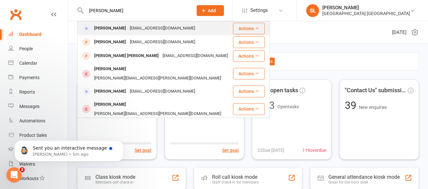
type input "[PERSON_NAME]"
click at [114, 27] on div "[PERSON_NAME]" at bounding box center [110, 28] width 36 height 9
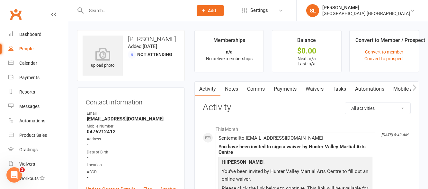
click at [108, 14] on input "text" at bounding box center [136, 10] width 104 height 9
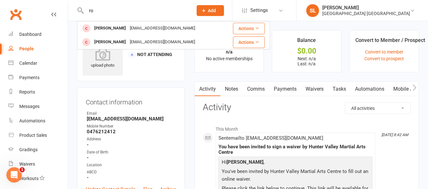
type input "r"
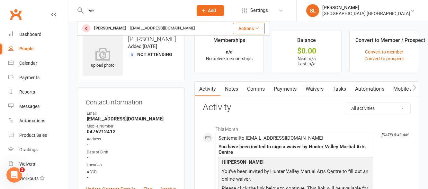
type input "v"
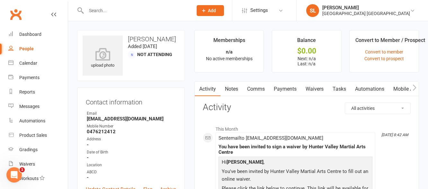
click at [216, 9] on span "Add" at bounding box center [212, 10] width 8 height 5
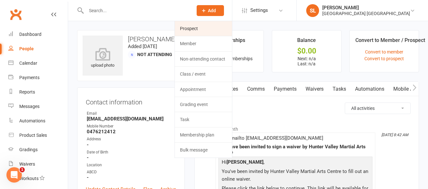
click at [193, 28] on link "Prospect" at bounding box center [203, 28] width 57 height 15
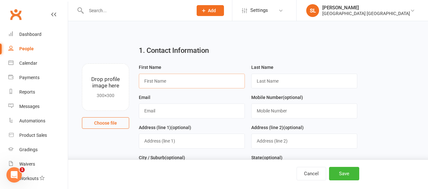
click at [154, 80] on input "text" at bounding box center [192, 81] width 106 height 15
type input "[PERSON_NAME]"
click at [266, 79] on input "text" at bounding box center [304, 81] width 106 height 15
type input "[PERSON_NAME]"
click at [174, 112] on input "text" at bounding box center [192, 111] width 106 height 15
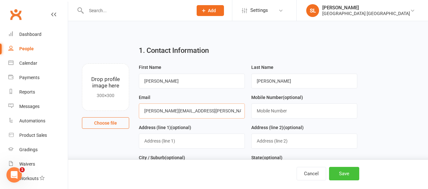
type input "[PERSON_NAME][EMAIL_ADDRESS][PERSON_NAME][DOMAIN_NAME]"
click at [344, 173] on button "Save" at bounding box center [344, 173] width 30 height 13
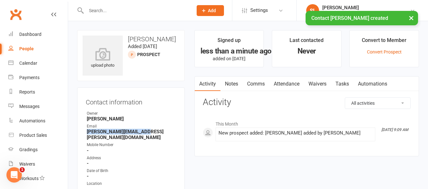
drag, startPoint x: 88, startPoint y: 131, endPoint x: 141, endPoint y: 134, distance: 53.1
click at [141, 134] on strong "[PERSON_NAME][EMAIL_ADDRESS][PERSON_NAME][DOMAIN_NAME]" at bounding box center [131, 135] width 89 height 12
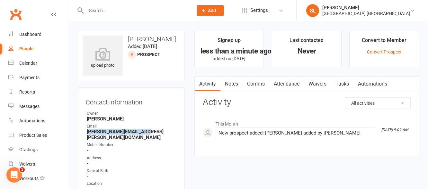
copy strong "[PERSON_NAME][EMAIL_ADDRESS][PERSON_NAME][DOMAIN_NAME]"
click at [215, 9] on span "Add" at bounding box center [212, 10] width 8 height 5
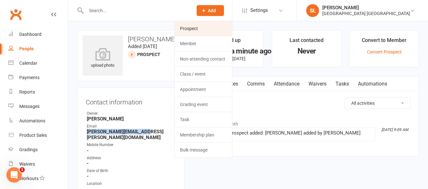
click at [190, 28] on link "Prospect" at bounding box center [203, 28] width 57 height 15
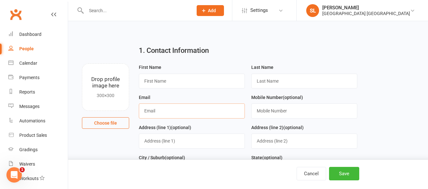
click at [149, 112] on input "text" at bounding box center [192, 111] width 106 height 15
paste input "[PERSON_NAME][EMAIL_ADDRESS][PERSON_NAME][DOMAIN_NAME]"
type input "[PERSON_NAME][EMAIL_ADDRESS][PERSON_NAME][DOMAIN_NAME]"
click at [157, 81] on input "text" at bounding box center [192, 81] width 106 height 15
type input "[PERSON_NAME]"
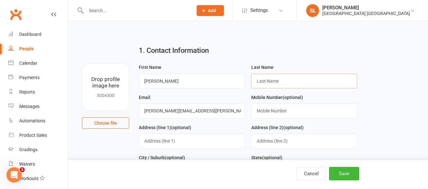
click at [288, 83] on input "text" at bounding box center [304, 81] width 106 height 15
type input "[PERSON_NAME]"
click at [342, 173] on button "Save" at bounding box center [344, 173] width 30 height 13
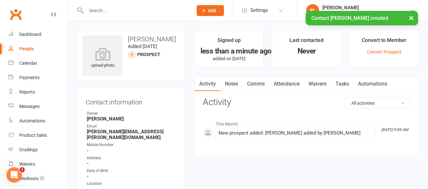
click at [206, 8] on icon at bounding box center [204, 11] width 6 height 6
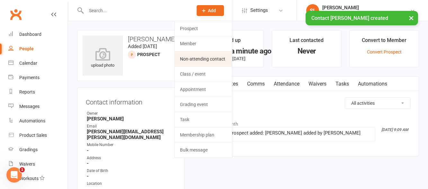
click at [196, 58] on link "Non-attending contact" at bounding box center [203, 59] width 57 height 15
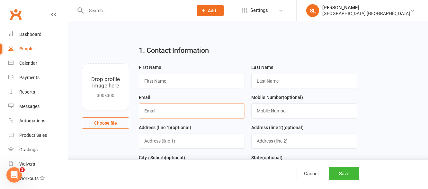
click at [144, 112] on input "text" at bounding box center [192, 111] width 106 height 15
paste input "[PERSON_NAME][EMAIL_ADDRESS][PERSON_NAME][DOMAIN_NAME]"
type input "[PERSON_NAME][EMAIL_ADDRESS][PERSON_NAME][DOMAIN_NAME]"
click at [158, 80] on input "text" at bounding box center [192, 81] width 106 height 15
type input "[PERSON_NAME]"
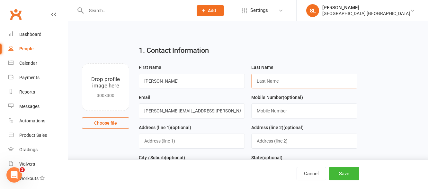
click at [268, 78] on input "text" at bounding box center [304, 81] width 106 height 15
type input "Rohl"
click at [344, 174] on button "Save" at bounding box center [344, 173] width 30 height 13
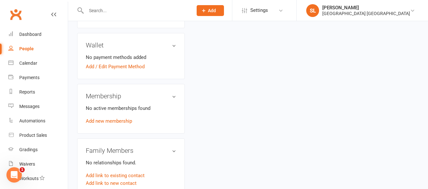
scroll to position [225, 0]
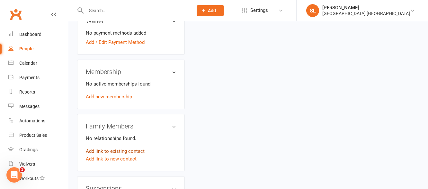
click at [115, 148] on link "Add link to existing contact" at bounding box center [115, 152] width 59 height 8
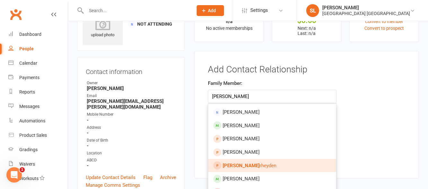
type input "[PERSON_NAME]"
click at [257, 166] on span "[PERSON_NAME]" at bounding box center [249, 166] width 54 height 6
type input "[PERSON_NAME]"
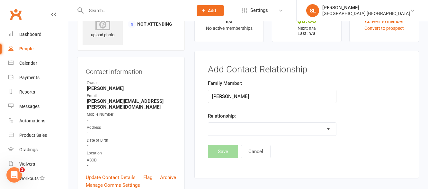
click at [239, 125] on select "Parent / Guardian Child Sibling (parent not in system) Spouse / Partner Cousin …" at bounding box center [272, 129] width 128 height 13
select select "1"
click at [208, 123] on select "Parent / Guardian Child Sibling (parent not in system) Spouse / Partner Cousin …" at bounding box center [272, 129] width 128 height 13
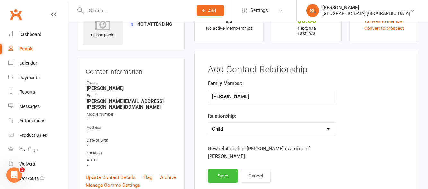
click at [228, 175] on button "Save" at bounding box center [223, 176] width 30 height 13
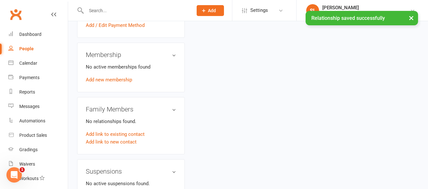
scroll to position [255, 0]
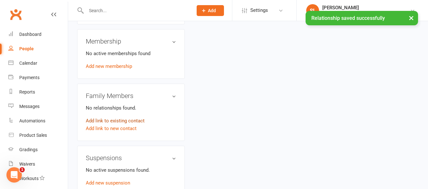
click at [113, 117] on link "Add link to existing contact" at bounding box center [115, 121] width 59 height 8
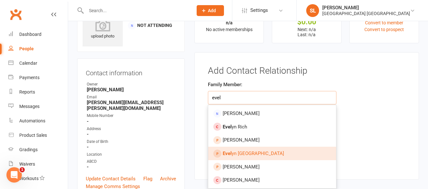
type input "evel"
click at [231, 152] on strong "Evel" at bounding box center [226, 154] width 9 height 6
type input "[PERSON_NAME]"
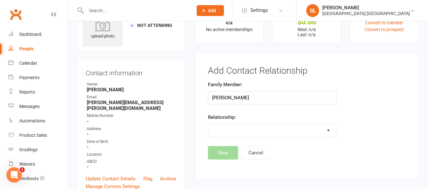
click at [230, 128] on select "Parent / Guardian Child Sibling (parent not in system) Spouse / Partner Cousin …" at bounding box center [272, 130] width 128 height 13
select select "1"
click at [208, 124] on select "Parent / Guardian Child Sibling (parent not in system) Spouse / Partner Cousin …" at bounding box center [272, 130] width 128 height 13
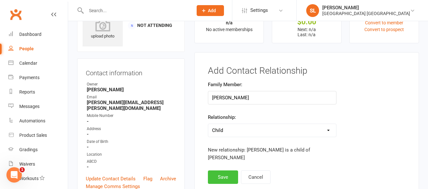
click at [224, 180] on button "Save" at bounding box center [223, 177] width 30 height 13
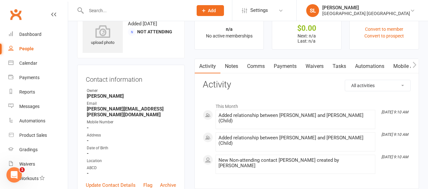
scroll to position [0, 0]
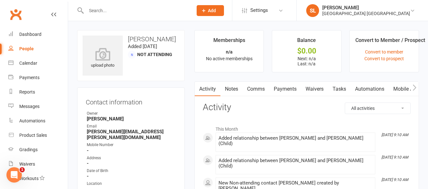
click at [110, 11] on input "text" at bounding box center [136, 10] width 104 height 9
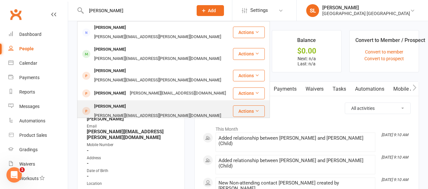
type input "[PERSON_NAME]"
click at [118, 102] on div "[PERSON_NAME]" at bounding box center [110, 106] width 36 height 9
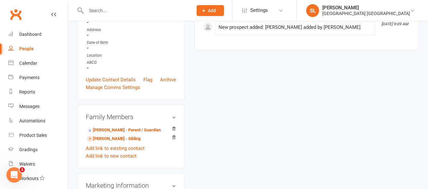
scroll to position [193, 0]
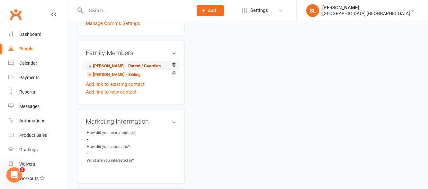
click at [114, 63] on link "[PERSON_NAME] - Parent / Guardian" at bounding box center [124, 66] width 74 height 7
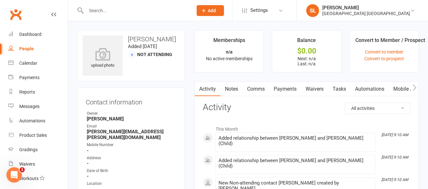
click at [314, 89] on link "Waivers" at bounding box center [314, 89] width 27 height 15
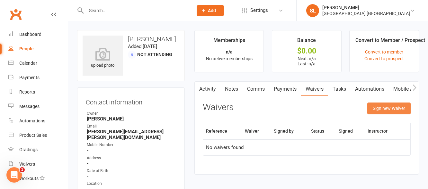
click at [379, 109] on button "Sign new Waiver" at bounding box center [388, 109] width 43 height 12
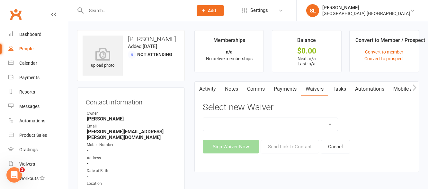
scroll to position [96, 0]
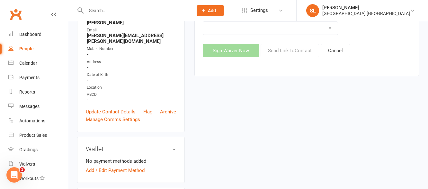
click at [328, 28] on select "Cancellation Form Membership Form Membership Form Family Membership Form Fight …" at bounding box center [270, 28] width 135 height 13
select select "5560"
click at [203, 22] on select "Cancellation Form Membership Form Membership Form Family Membership Form Fight …" at bounding box center [270, 28] width 135 height 13
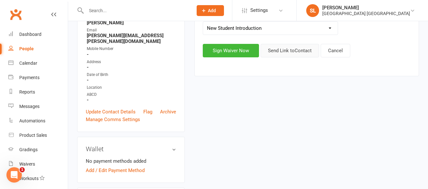
click at [286, 50] on button "Send Link to Contact" at bounding box center [289, 50] width 58 height 13
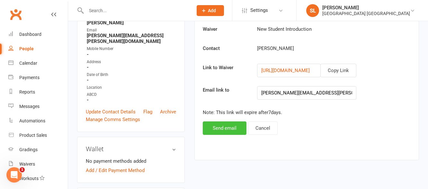
click at [222, 129] on button "Send email" at bounding box center [225, 128] width 44 height 13
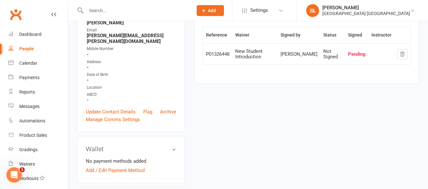
click at [112, 10] on input "text" at bounding box center [136, 10] width 104 height 9
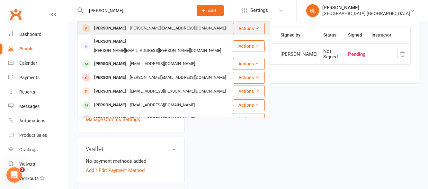
type input "[PERSON_NAME]"
click at [146, 27] on div "[PERSON_NAME][EMAIL_ADDRESS][DOMAIN_NAME]" at bounding box center [178, 28] width 100 height 9
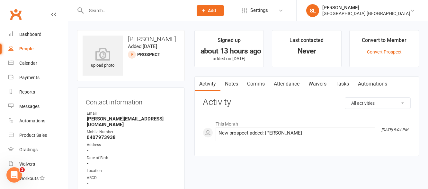
drag, startPoint x: 113, startPoint y: 17, endPoint x: 115, endPoint y: 13, distance: 3.6
click at [114, 15] on div at bounding box center [132, 10] width 111 height 21
click at [109, 10] on input "text" at bounding box center [136, 10] width 104 height 9
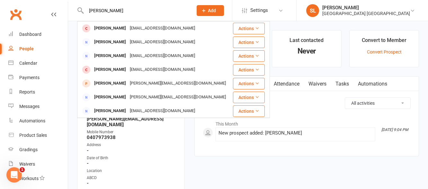
click at [103, 9] on input "[PERSON_NAME]" at bounding box center [136, 10] width 104 height 9
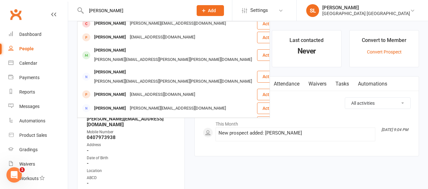
scroll to position [96, 0]
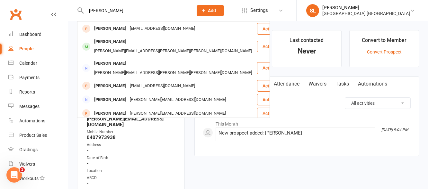
click at [144, 5] on div "[PERSON_NAME] [PERSON_NAME] [EMAIL_ADDRESS][DOMAIN_NAME] Actions [PERSON_NAME] …" at bounding box center [132, 10] width 111 height 21
click at [138, 9] on input "[PERSON_NAME]" at bounding box center [136, 10] width 104 height 9
type input "c"
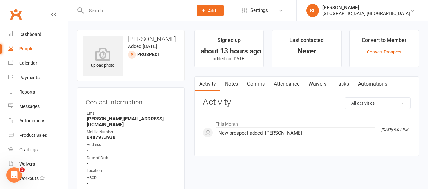
click at [215, 9] on span "Add" at bounding box center [212, 10] width 8 height 5
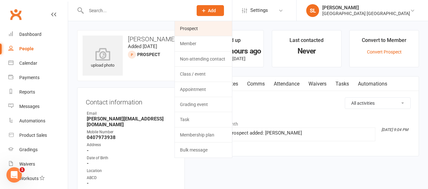
click at [189, 27] on link "Prospect" at bounding box center [203, 28] width 57 height 15
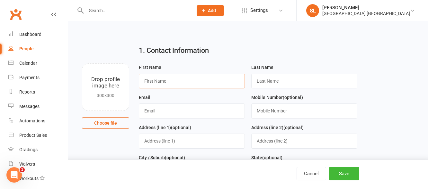
click at [154, 81] on input "text" at bounding box center [192, 81] width 106 height 15
type input "[PERSON_NAME]"
drag, startPoint x: 315, startPoint y: 82, endPoint x: 317, endPoint y: 78, distance: 3.9
click at [315, 82] on input "text" at bounding box center [304, 81] width 106 height 15
type input "[PERSON_NAME]"
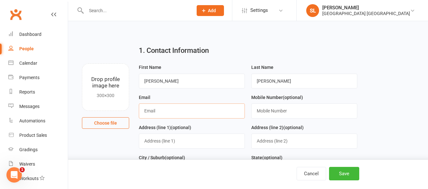
click at [156, 111] on input "text" at bounding box center [192, 111] width 106 height 15
click at [181, 110] on input "[PERSON_NAME][EMAIL_ADDRESS][PERSON_NAME],com" at bounding box center [192, 111] width 106 height 15
type input "[PERSON_NAME][EMAIL_ADDRESS][PERSON_NAME][DOMAIN_NAME]"
click at [343, 174] on button "Save" at bounding box center [344, 173] width 30 height 13
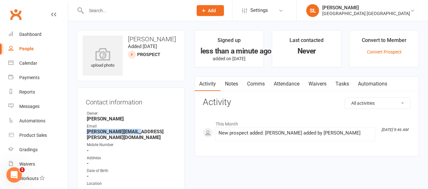
drag, startPoint x: 87, startPoint y: 131, endPoint x: 139, endPoint y: 131, distance: 52.3
click at [139, 131] on strong "[PERSON_NAME][EMAIL_ADDRESS][PERSON_NAME][DOMAIN_NAME]" at bounding box center [131, 135] width 89 height 12
copy strong "[PERSON_NAME][EMAIL_ADDRESS][PERSON_NAME][DOMAIN_NAME]"
click at [214, 7] on button "Add" at bounding box center [209, 10] width 27 height 11
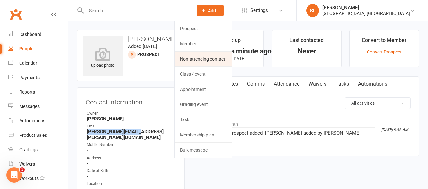
click at [192, 57] on link "Non-attending contact" at bounding box center [203, 59] width 57 height 15
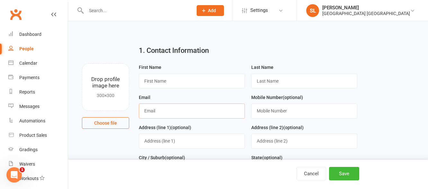
click at [149, 109] on input "text" at bounding box center [192, 111] width 106 height 15
paste input "[PERSON_NAME][EMAIL_ADDRESS][PERSON_NAME][DOMAIN_NAME]"
type input "[PERSON_NAME][EMAIL_ADDRESS][PERSON_NAME][DOMAIN_NAME]"
click at [155, 82] on input "text" at bounding box center [192, 81] width 106 height 15
type input "[PERSON_NAME]"
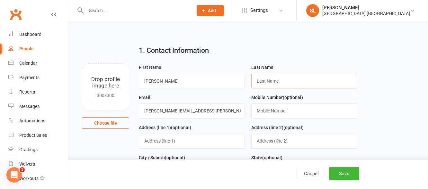
click at [274, 79] on input "text" at bounding box center [304, 81] width 106 height 15
type input "[PERSON_NAME]"
click at [342, 176] on button "Save" at bounding box center [344, 173] width 30 height 13
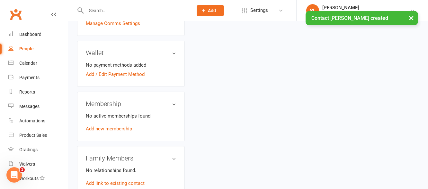
scroll to position [225, 0]
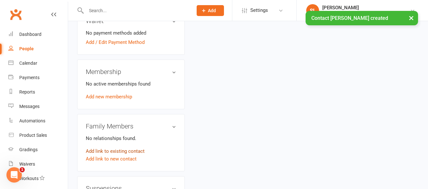
click at [119, 148] on link "Add link to existing contact" at bounding box center [115, 152] width 59 height 8
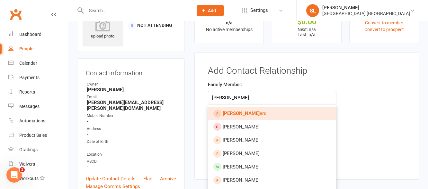
type input "[PERSON_NAME]"
click at [231, 113] on strong "[PERSON_NAME]" at bounding box center [240, 114] width 37 height 6
type input "[PERSON_NAME]"
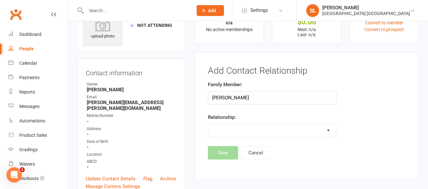
click at [229, 128] on select "Parent / Guardian Child Sibling (parent not in system) Spouse / Partner Cousin …" at bounding box center [272, 130] width 128 height 13
select select "1"
click at [208, 124] on select "Parent / Guardian Child Sibling (parent not in system) Spouse / Partner Cousin …" at bounding box center [272, 130] width 128 height 13
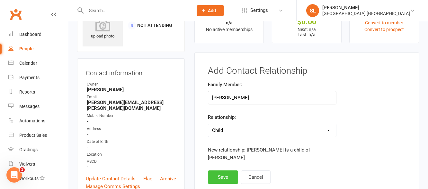
click at [224, 172] on button "Save" at bounding box center [223, 177] width 30 height 13
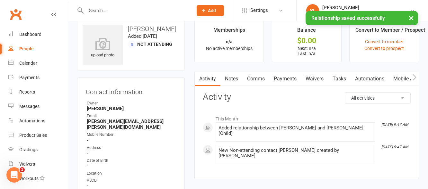
scroll to position [0, 0]
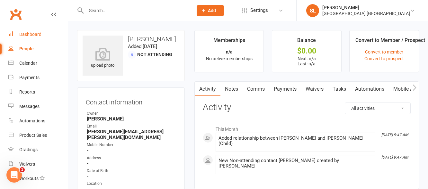
click at [25, 33] on div "Dashboard" at bounding box center [30, 34] width 22 height 5
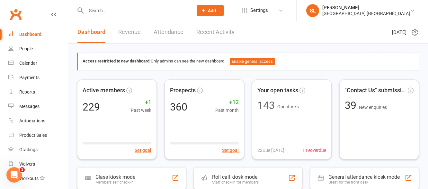
click at [114, 10] on input "text" at bounding box center [136, 10] width 104 height 9
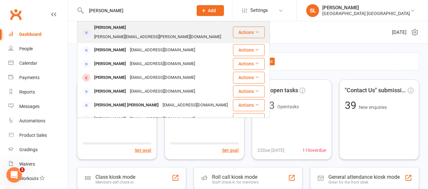
type input "[PERSON_NAME]"
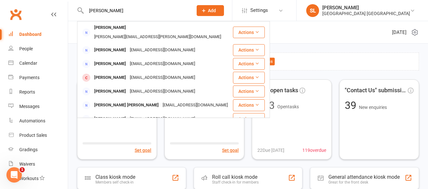
click at [111, 29] on div "[PERSON_NAME]" at bounding box center [110, 27] width 36 height 9
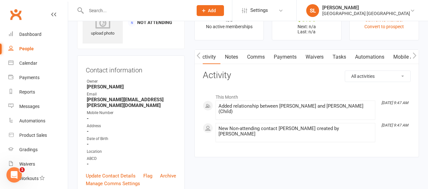
scroll to position [0, 1]
click at [315, 56] on link "Waivers" at bounding box center [313, 57] width 27 height 15
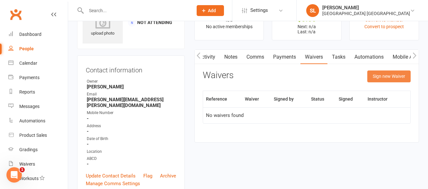
click at [382, 75] on button "Sign new Waiver" at bounding box center [388, 77] width 43 height 12
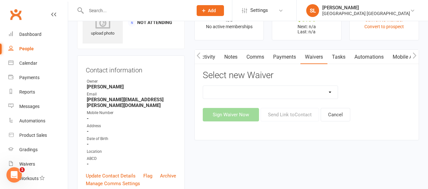
click at [260, 92] on select "Cancellation Form Membership Form Membership Form Family Membership Form Fight …" at bounding box center [270, 92] width 135 height 13
select select "5560"
click at [203, 86] on select "Cancellation Form Membership Form Membership Form Family Membership Form Fight …" at bounding box center [270, 92] width 135 height 13
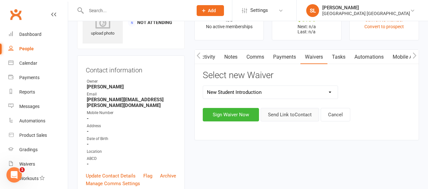
click at [280, 115] on button "Send Link to Contact" at bounding box center [289, 114] width 58 height 13
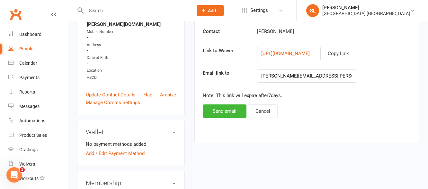
scroll to position [128, 0]
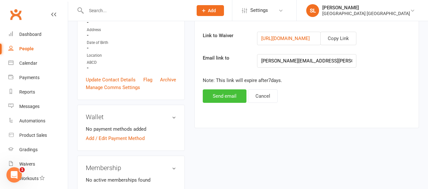
click at [221, 99] on button "Send email" at bounding box center [225, 96] width 44 height 13
